Goal: Navigation & Orientation: Find specific page/section

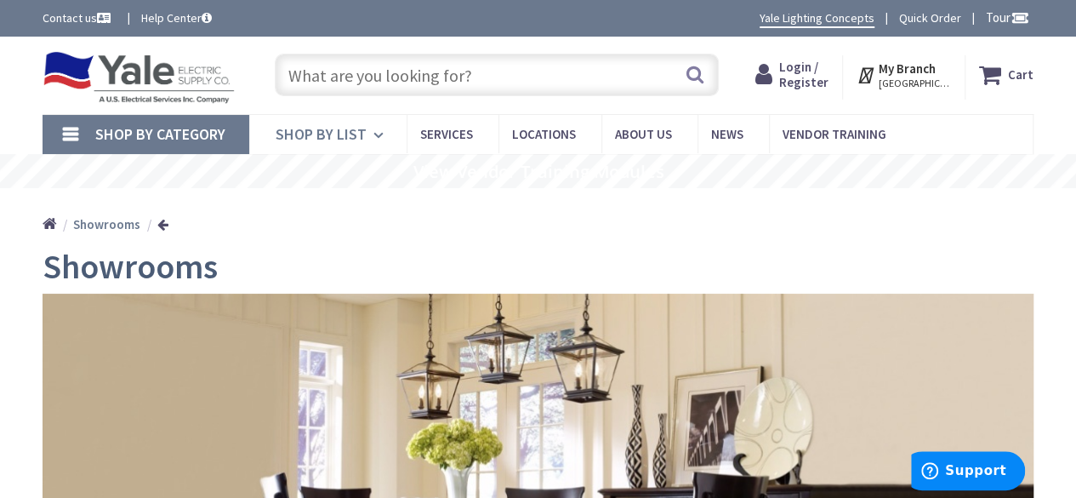
click at [361, 140] on span "Shop By List" at bounding box center [321, 134] width 91 height 20
click at [539, 132] on span "Locations" at bounding box center [544, 134] width 64 height 16
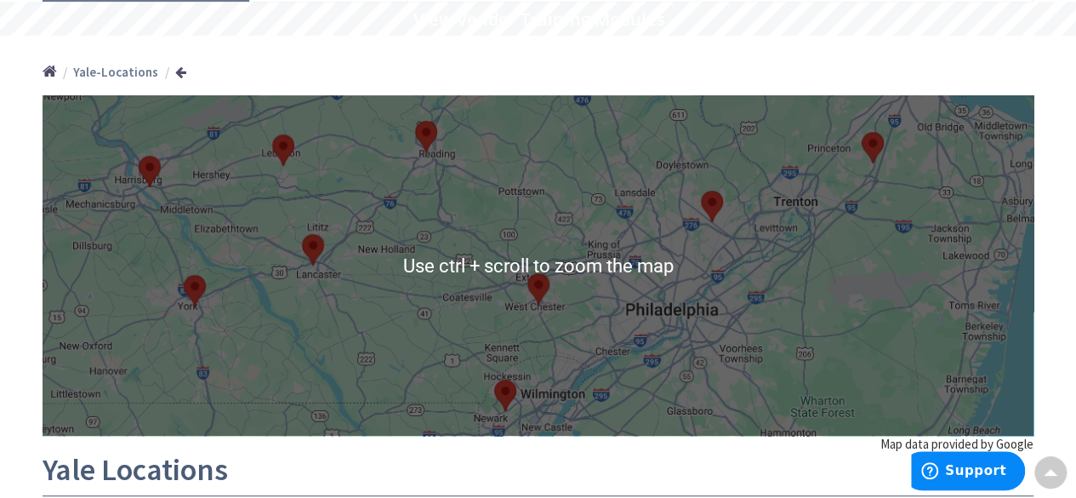
scroll to position [95, 0]
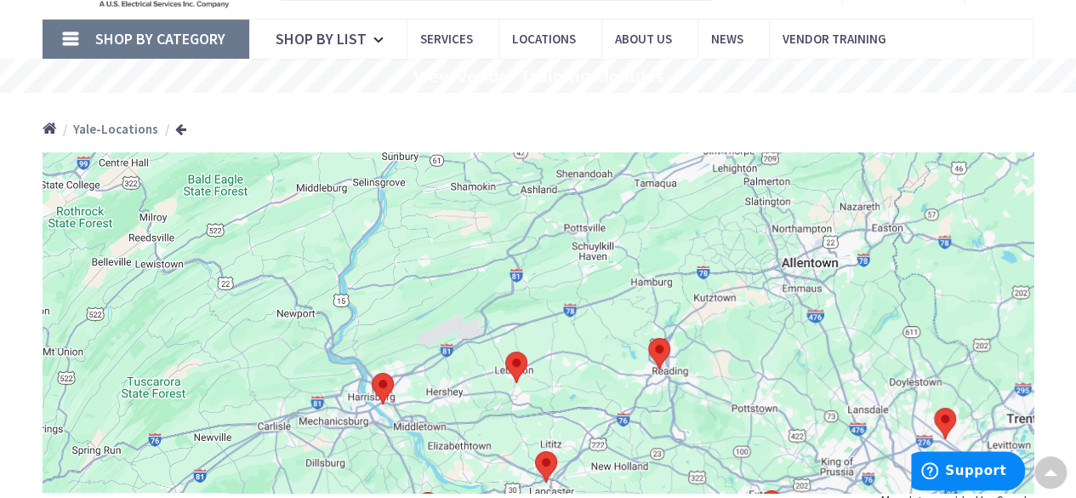
drag, startPoint x: 162, startPoint y: 283, endPoint x: 440, endPoint y: 474, distance: 336.4
click at [440, 474] on div at bounding box center [538, 322] width 991 height 340
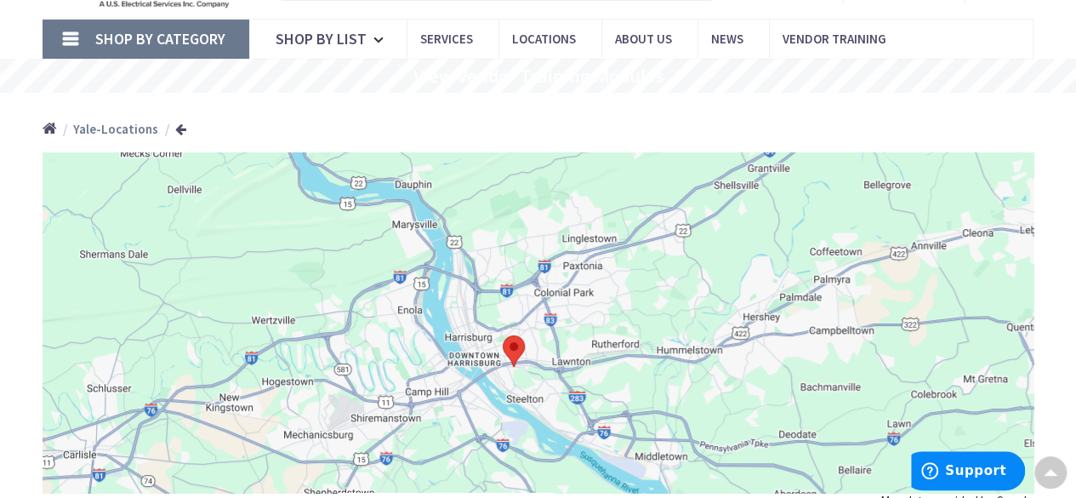
drag, startPoint x: 393, startPoint y: 468, endPoint x: 626, endPoint y: 184, distance: 367.4
click at [626, 184] on div at bounding box center [538, 322] width 991 height 340
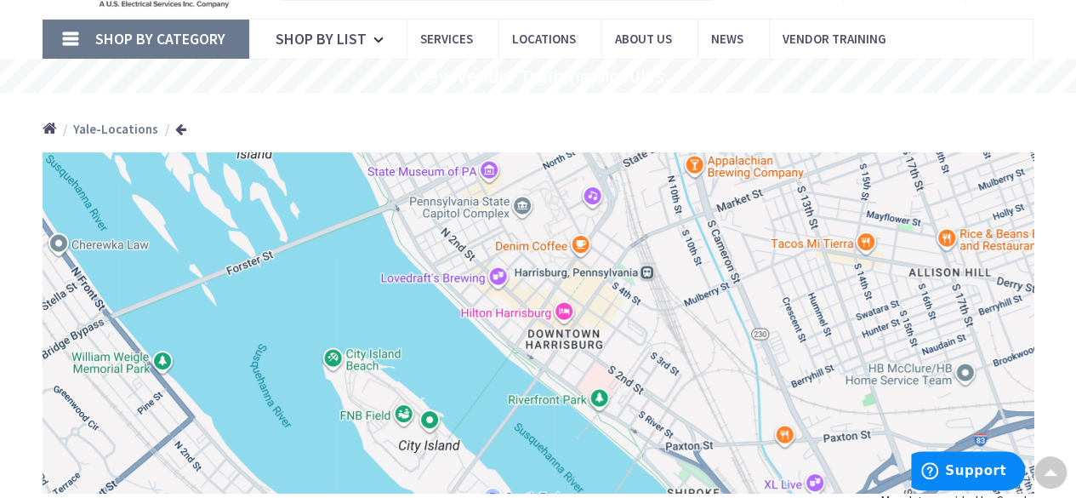
drag, startPoint x: 826, startPoint y: 325, endPoint x: 708, endPoint y: 537, distance: 243.3
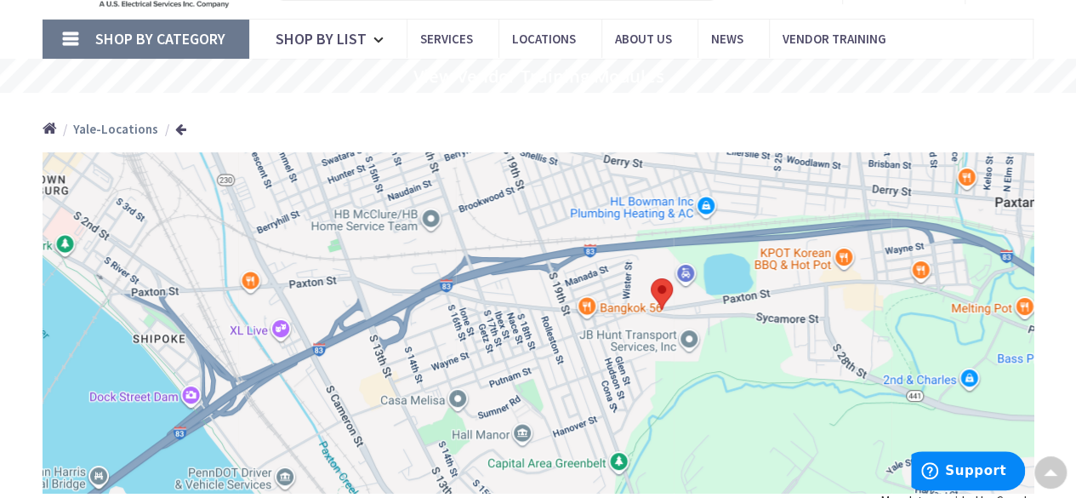
drag, startPoint x: 715, startPoint y: 411, endPoint x: 168, endPoint y: 247, distance: 570.7
click at [168, 247] on div at bounding box center [538, 322] width 991 height 340
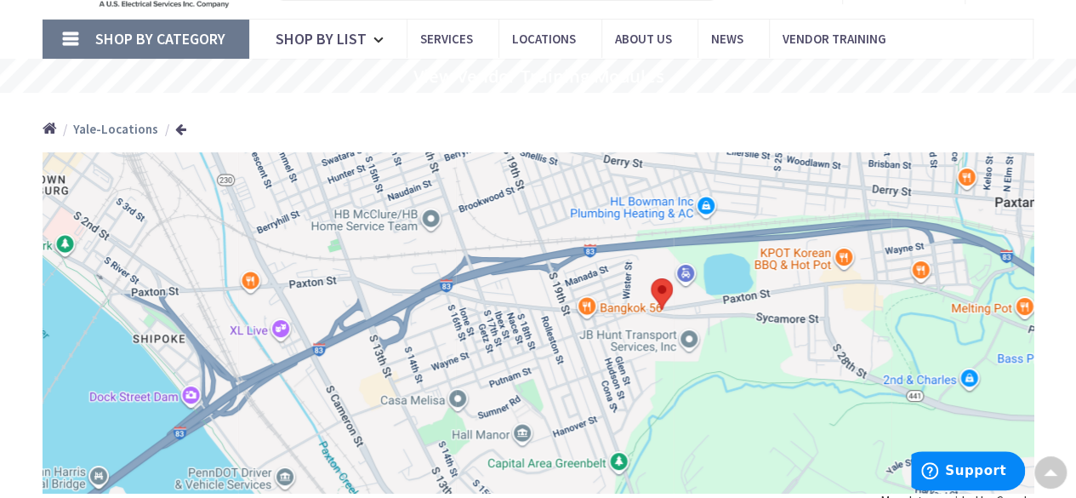
click at [168, 247] on div at bounding box center [538, 322] width 991 height 340
